Goal: Complete application form

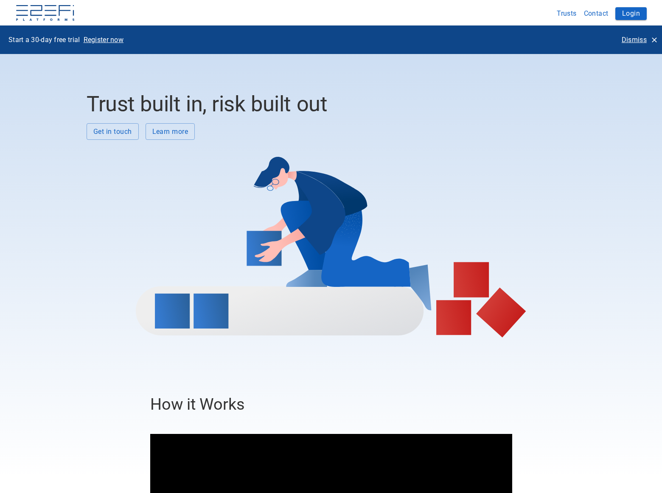
scroll to position [2617, 0]
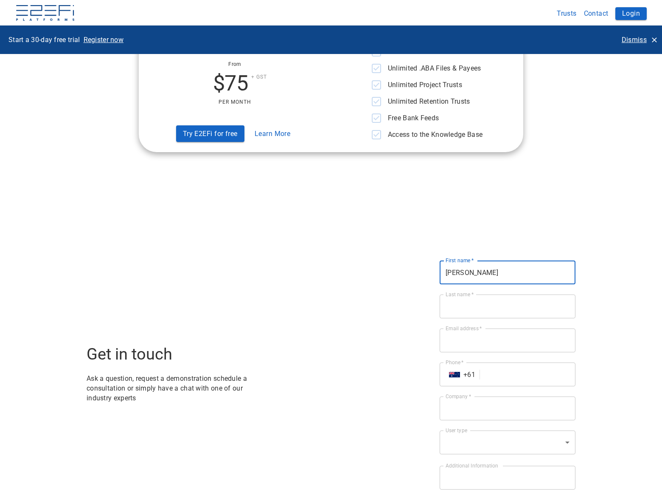
type input "[PERSON_NAME]"
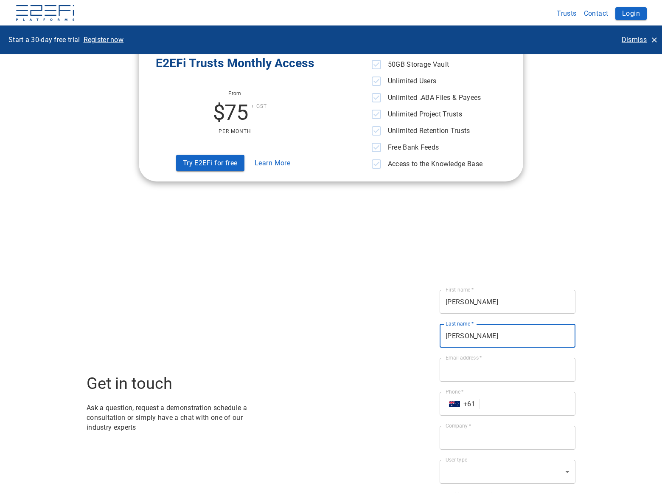
type input "[PERSON_NAME]"
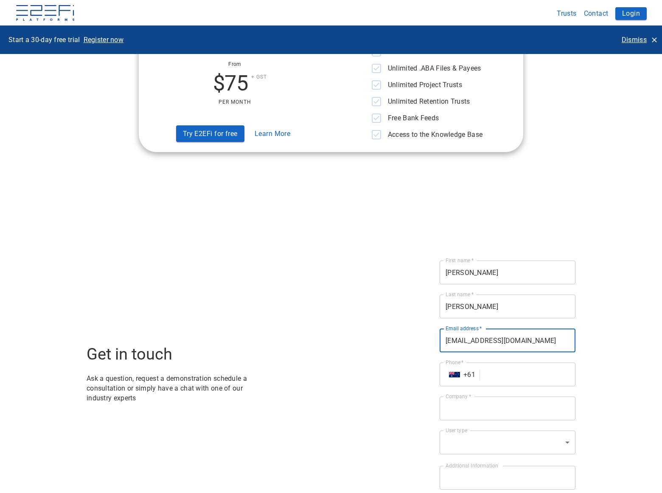
type input "[EMAIL_ADDRESS][DOMAIN_NAME]"
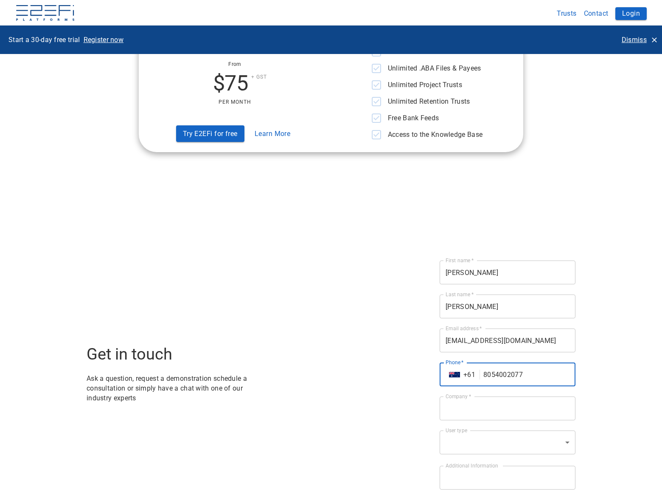
type input "8054002077"
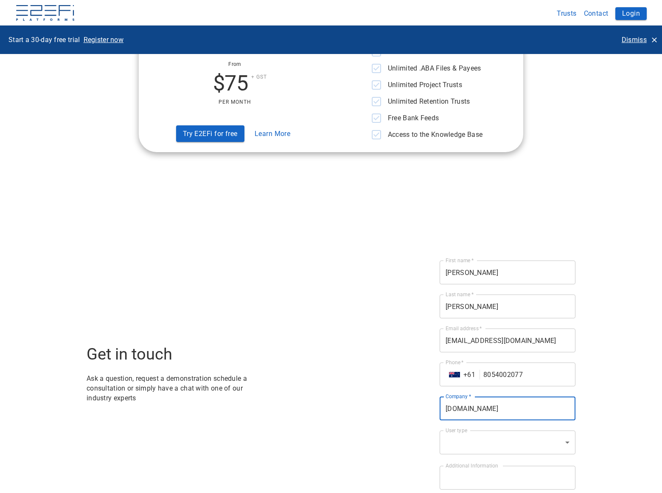
type input "[DOMAIN_NAME]"
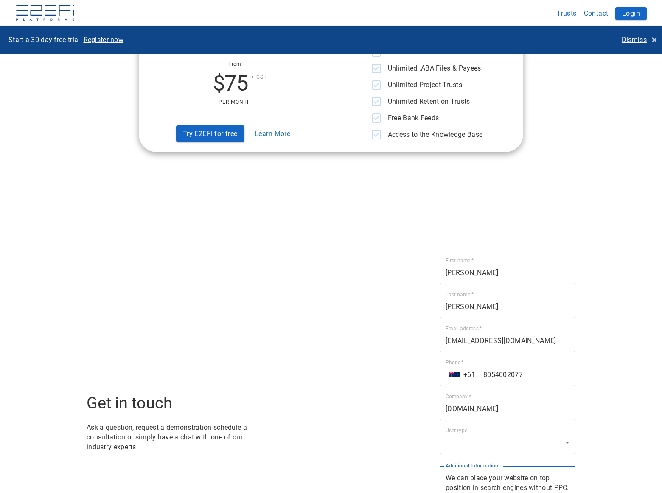
type textarea "We can place your website on top position in search engines without PPC. Just f…"
click at [512, 296] on div "First name   * [PERSON_NAME] First name   * Last name   * [PERSON_NAME] Last na…" at bounding box center [508, 439] width 136 height 358
